Goal: Contribute content: Contribute content

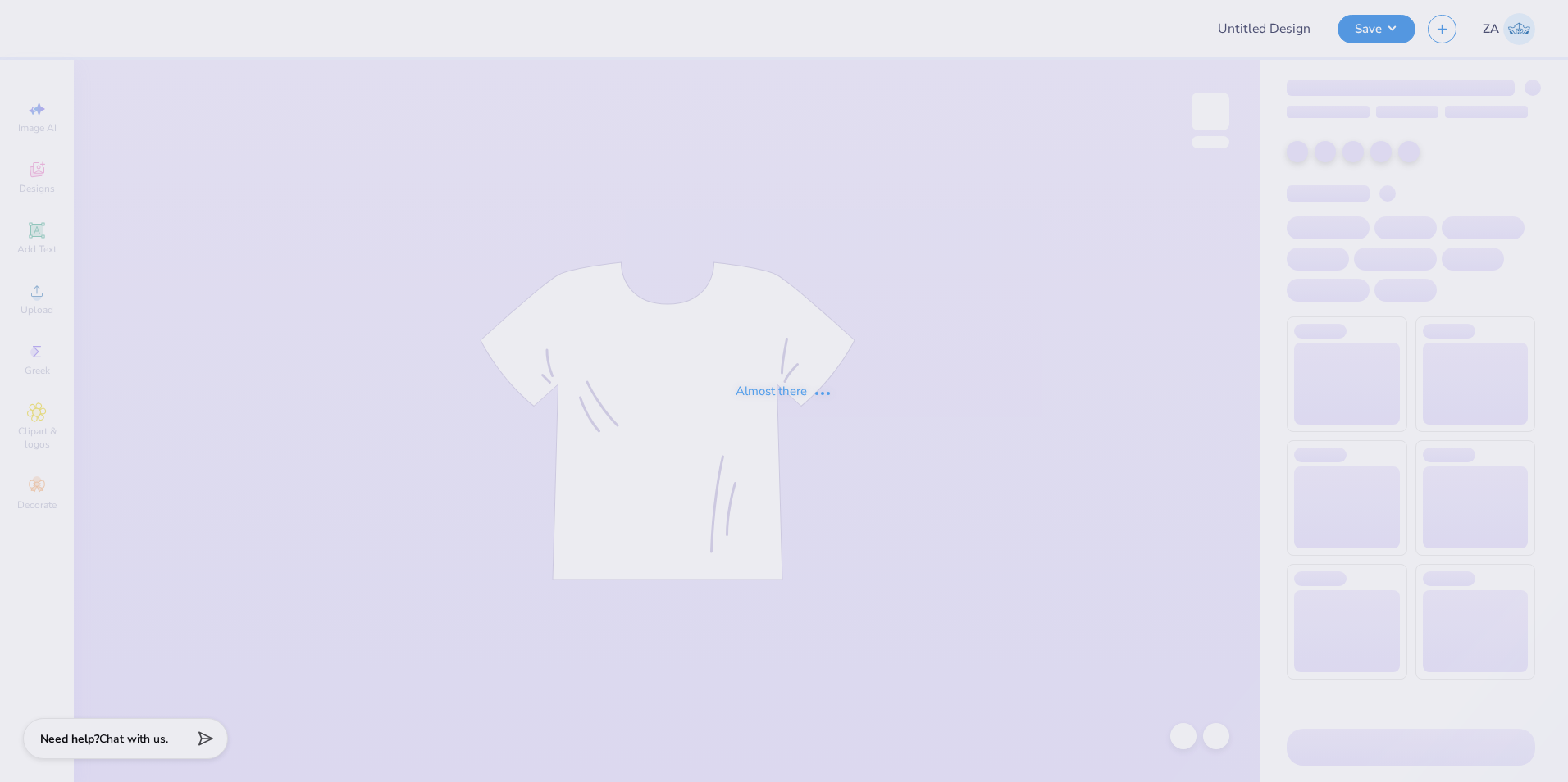
type input "Delta Sig Rush"
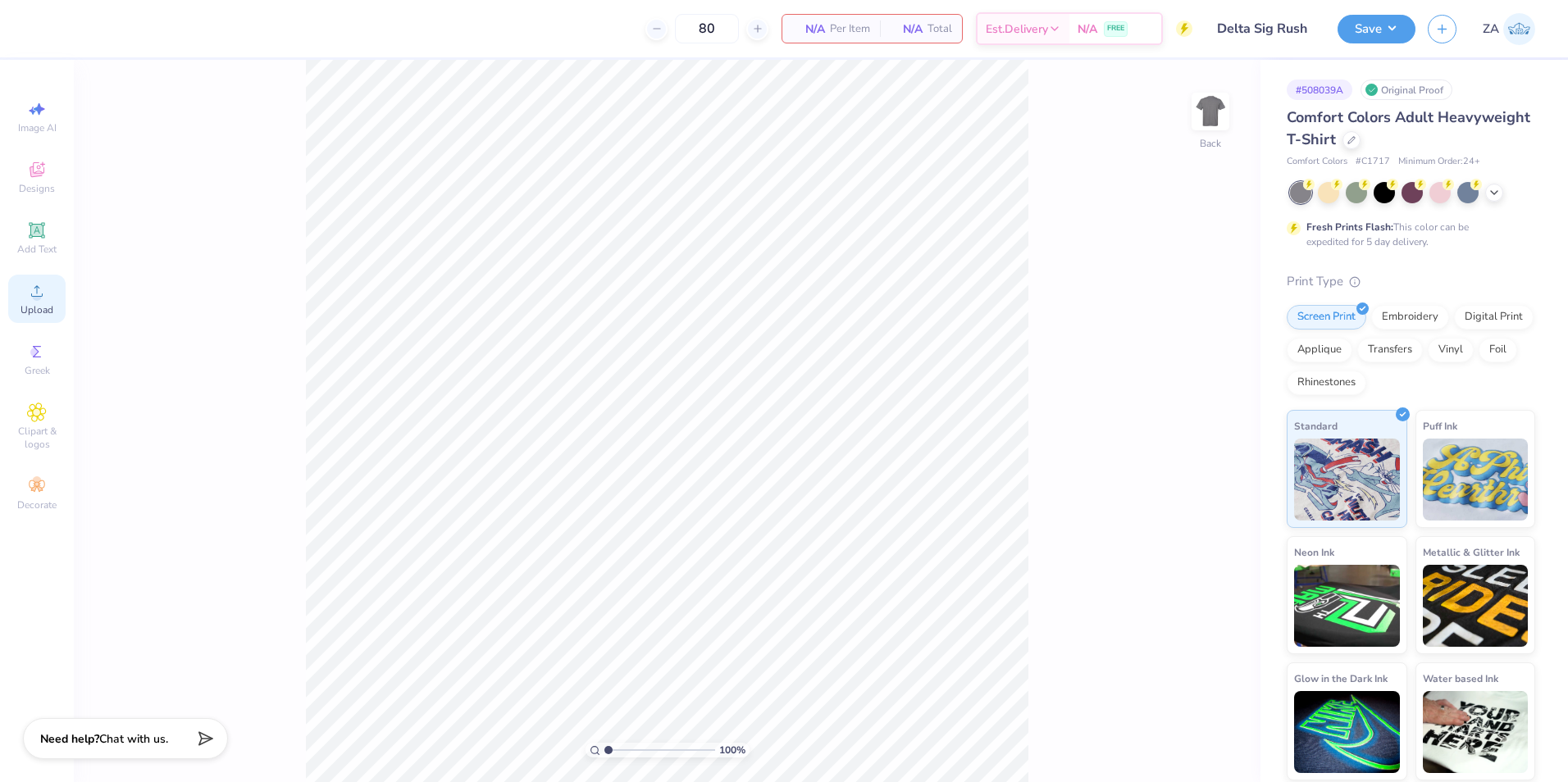
click at [32, 303] on span "Upload" at bounding box center [37, 309] width 33 height 13
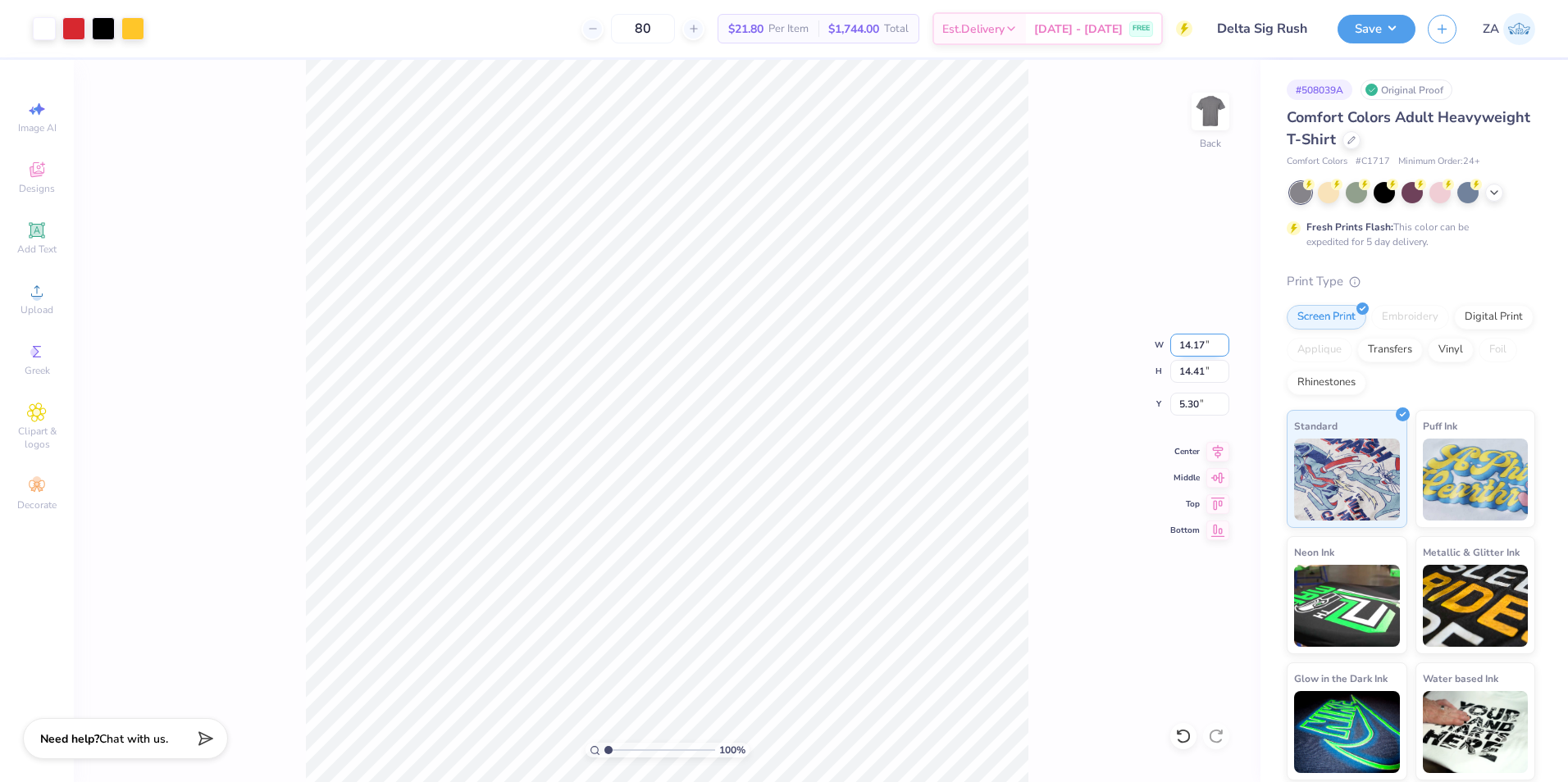
drag, startPoint x: 1196, startPoint y: 349, endPoint x: 1208, endPoint y: 349, distance: 12.0
click at [1208, 349] on input "14.17" at bounding box center [1200, 345] width 59 height 23
type input "3.50"
type input "3.56"
type input "10.72"
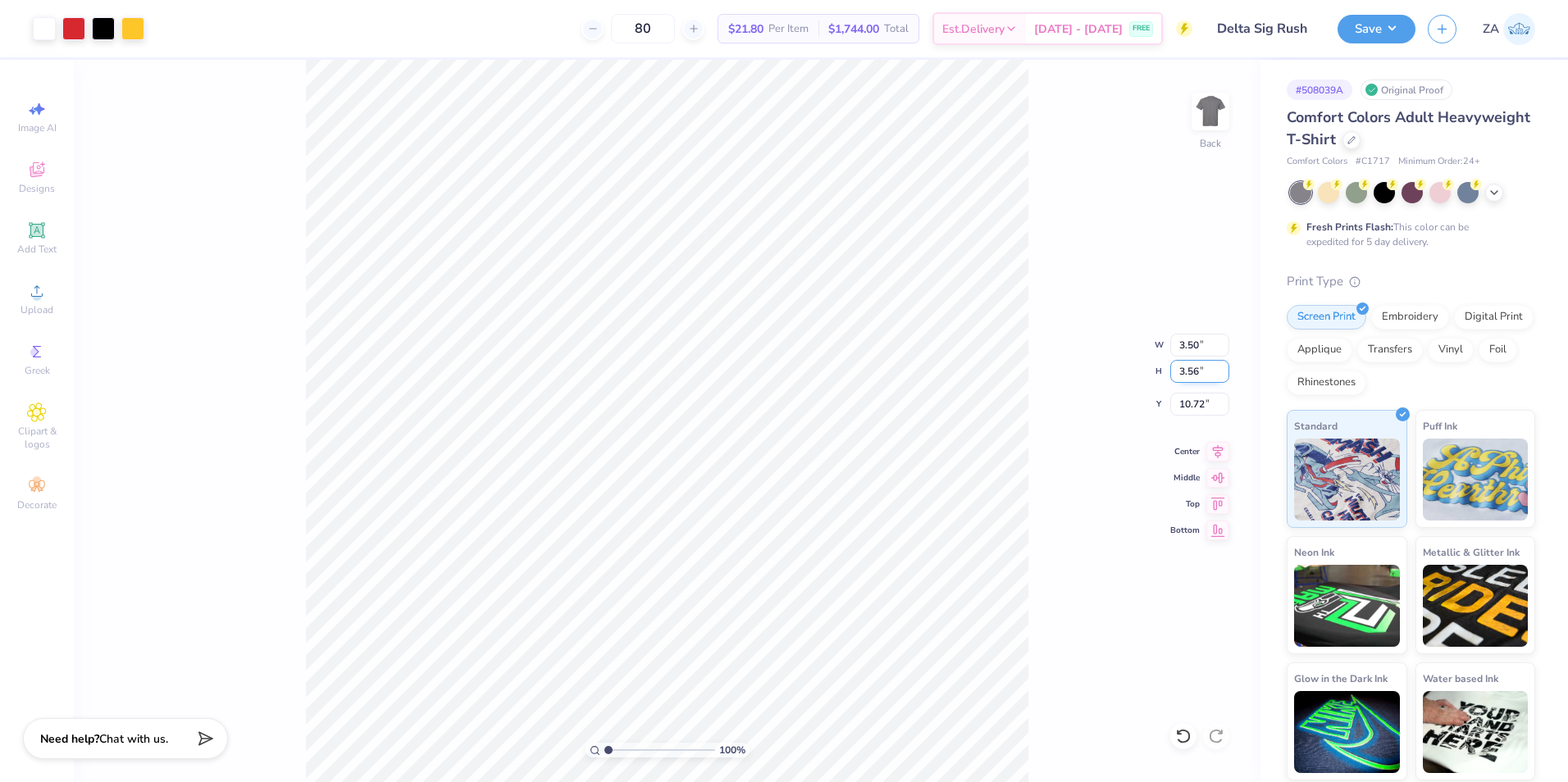
drag, startPoint x: 1179, startPoint y: 375, endPoint x: 1203, endPoint y: 374, distance: 24.0
click at [1203, 374] on input "3.56" at bounding box center [1200, 372] width 59 height 23
type input "3.50"
type input "3.44"
drag, startPoint x: 1194, startPoint y: 409, endPoint x: 1206, endPoint y: 408, distance: 12.0
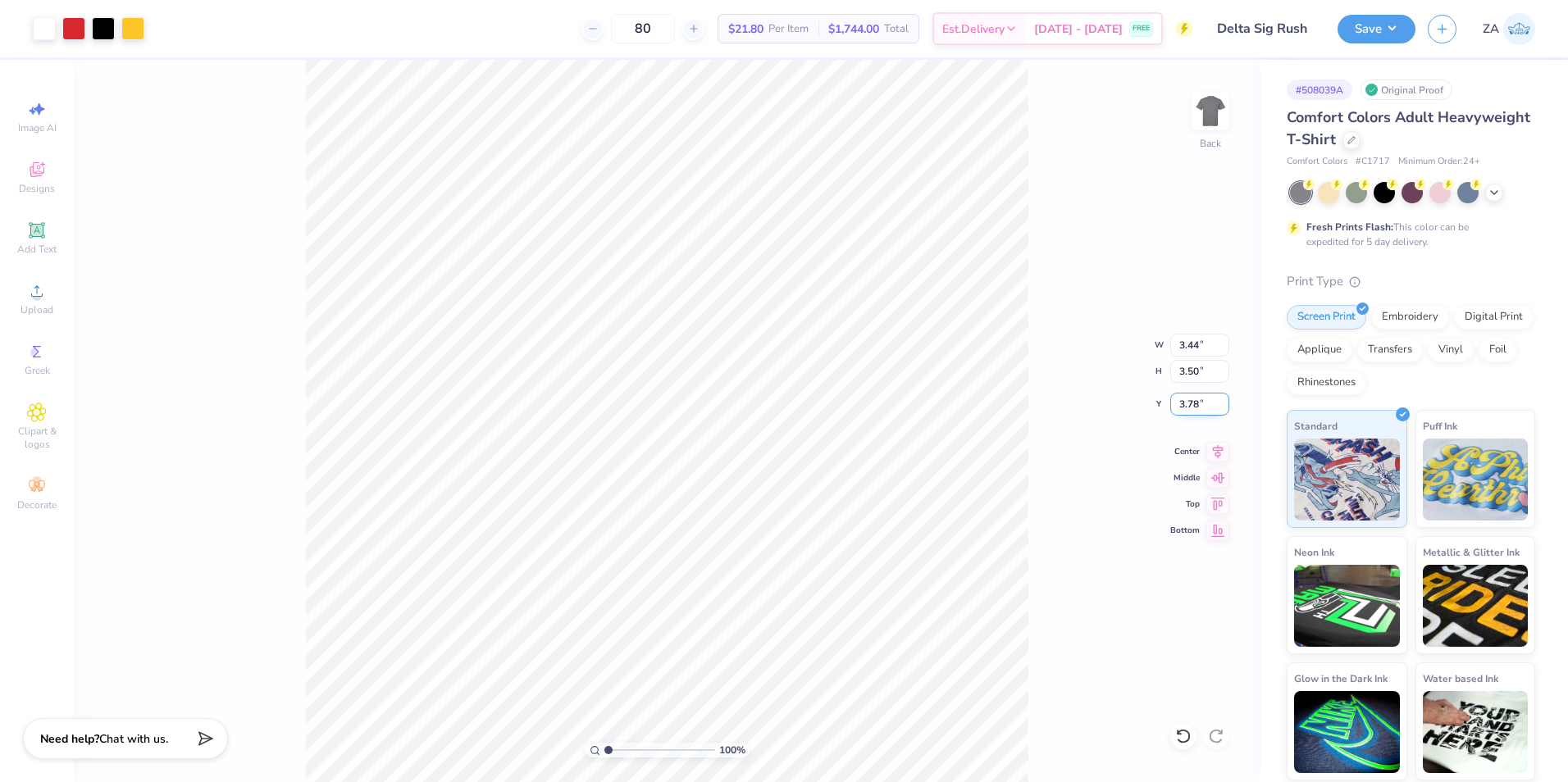
click at [1206, 408] on input "3.78" at bounding box center [1200, 404] width 59 height 23
type input "3.00"
click at [1201, 111] on img at bounding box center [1210, 111] width 65 height 65
click at [35, 281] on div "Upload" at bounding box center [37, 299] width 57 height 48
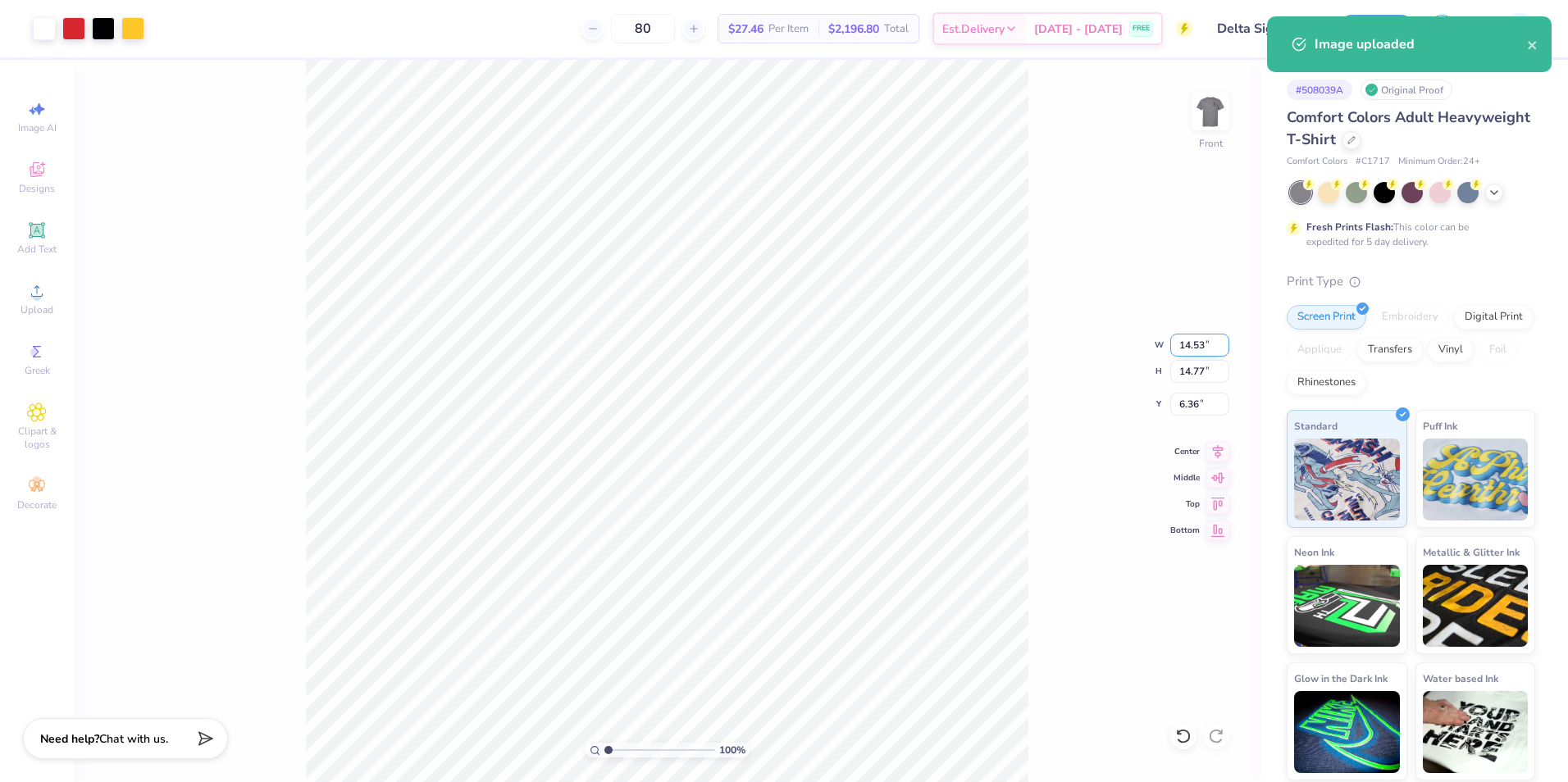
drag, startPoint x: 1185, startPoint y: 340, endPoint x: 1206, endPoint y: 340, distance: 21.0
click at [1206, 340] on input "14.53" at bounding box center [1200, 345] width 59 height 23
type input "12.50"
type input "12.71"
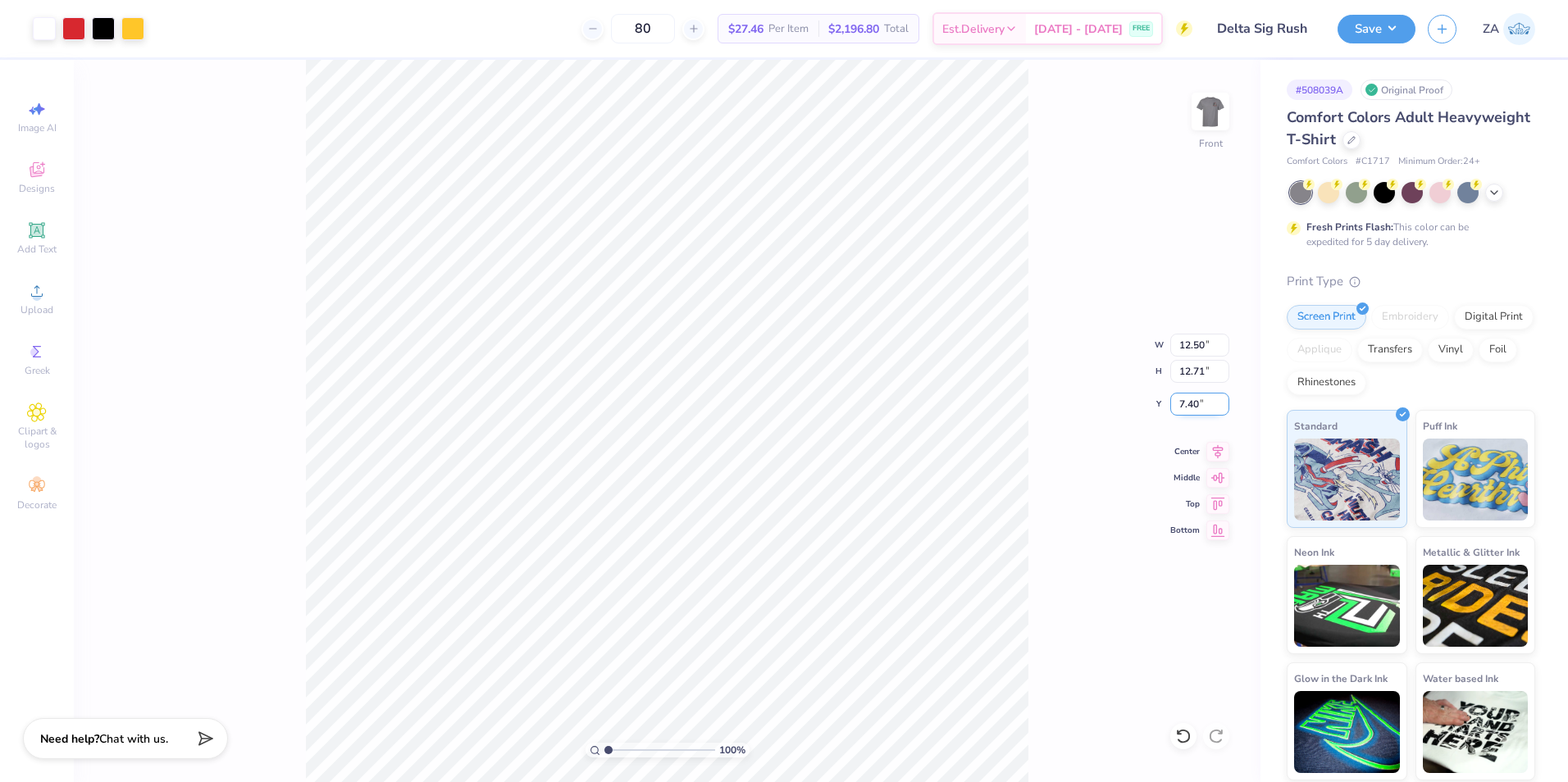
drag, startPoint x: 1172, startPoint y: 405, endPoint x: 1205, endPoint y: 405, distance: 33.0
click at [1205, 405] on input "7.40" at bounding box center [1200, 404] width 59 height 23
type input "3.00"
click at [1202, 125] on img at bounding box center [1210, 111] width 65 height 65
click at [1198, 105] on img at bounding box center [1210, 111] width 65 height 65
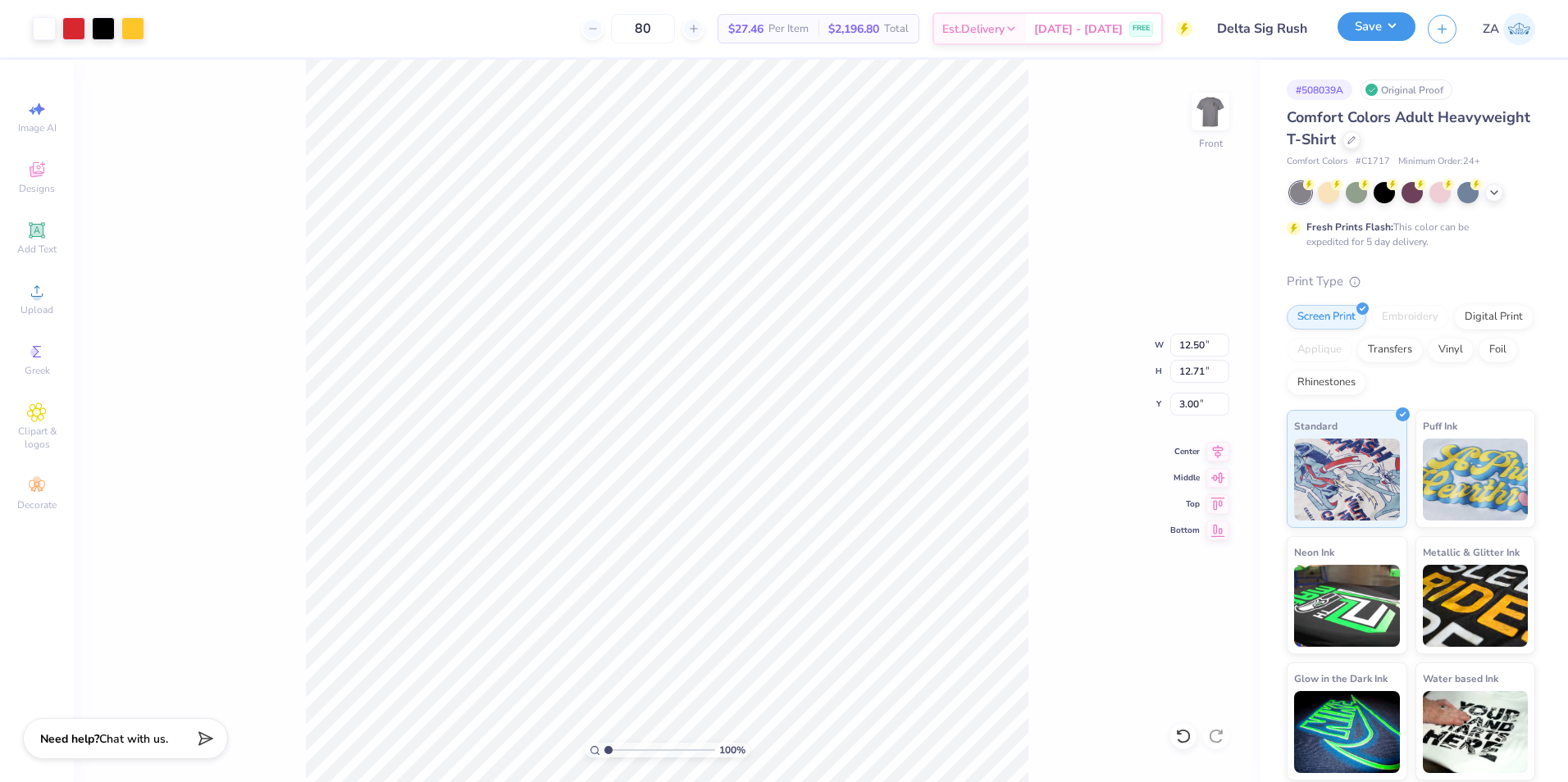
click at [1358, 19] on button "Save" at bounding box center [1376, 27] width 78 height 29
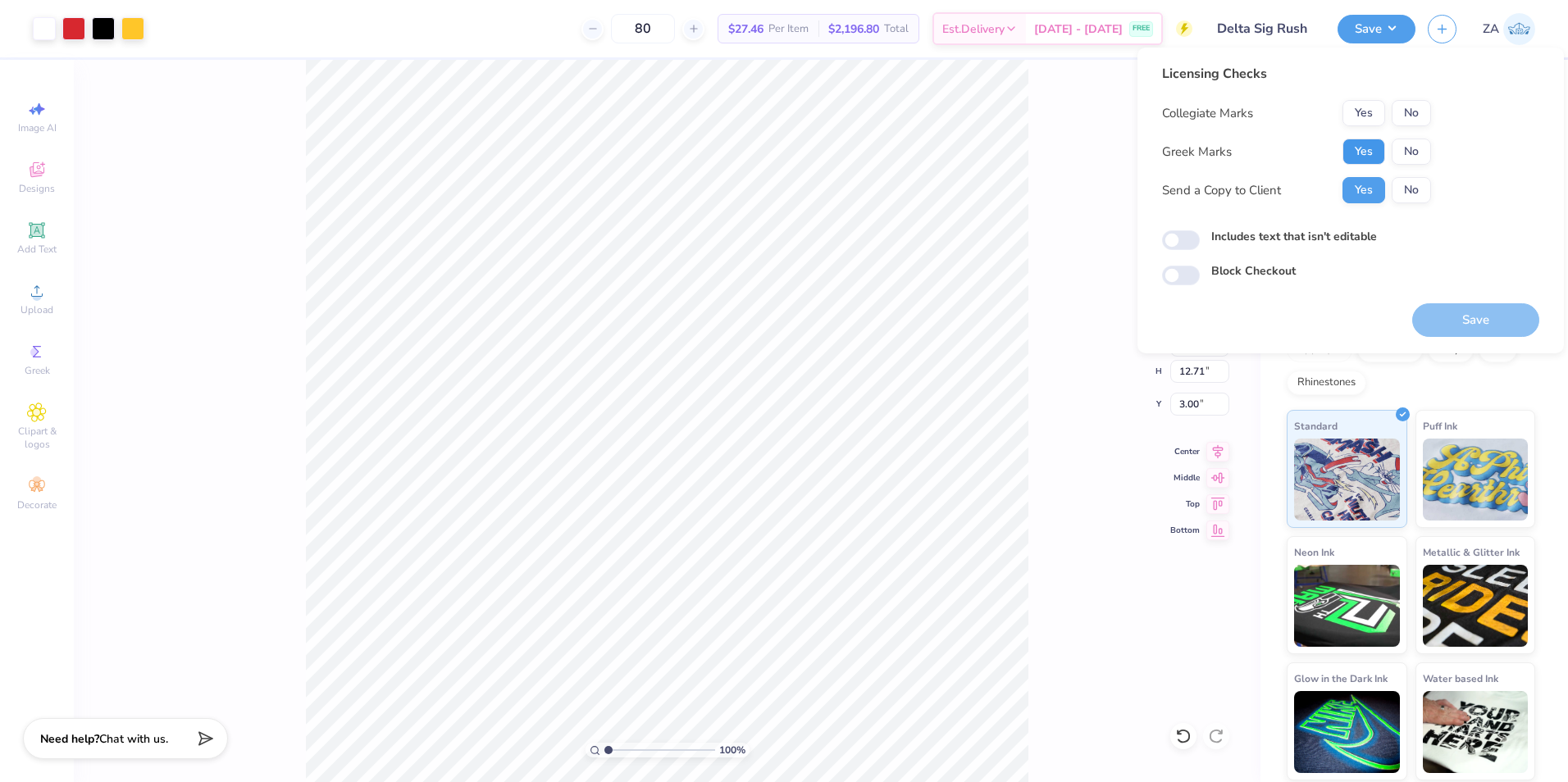
click at [1358, 142] on button "Yes" at bounding box center [1364, 151] width 43 height 26
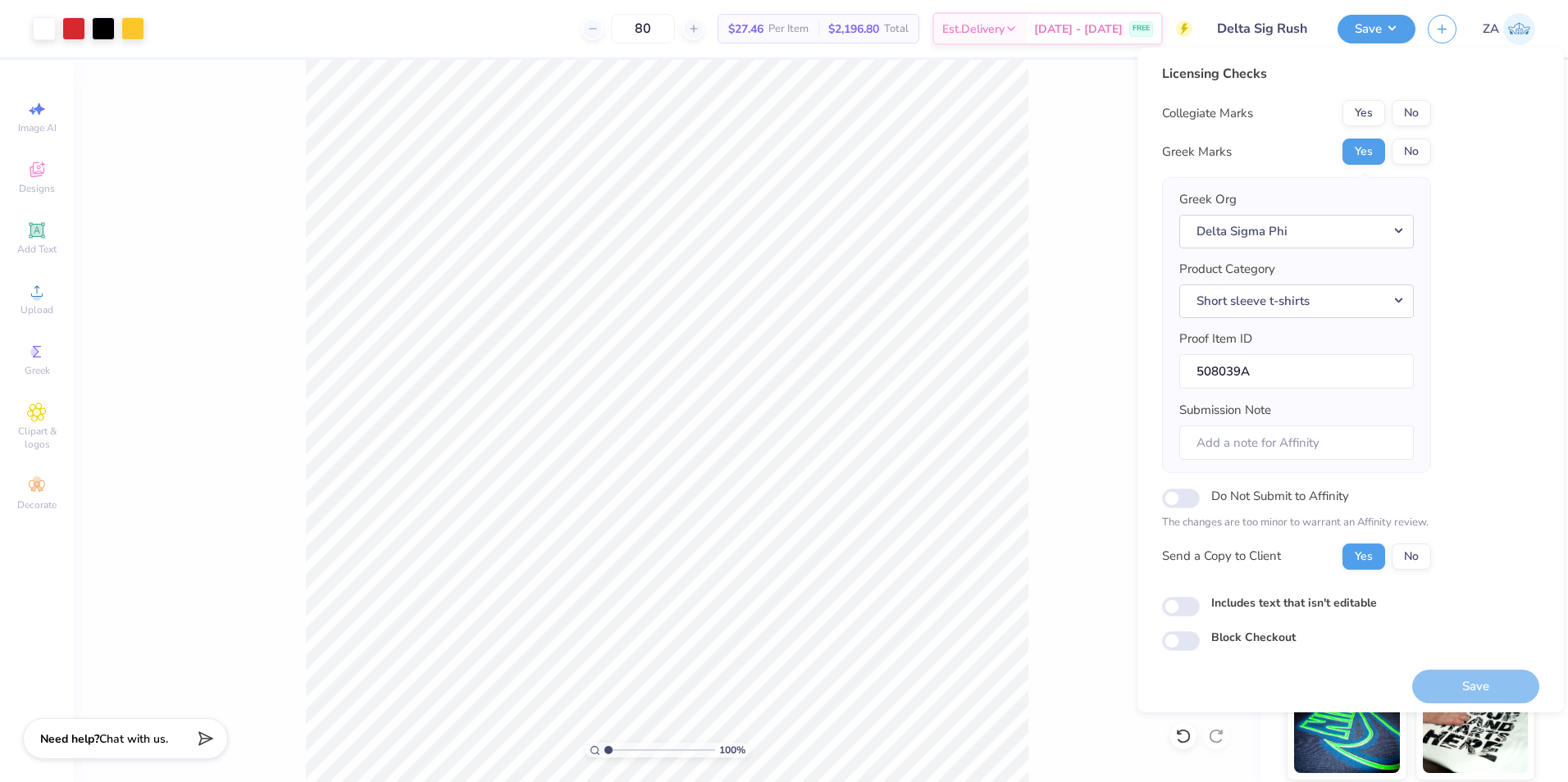
click at [1409, 115] on button "No" at bounding box center [1412, 113] width 39 height 26
click at [1455, 680] on button "Save" at bounding box center [1476, 687] width 127 height 34
